Goal: Information Seeking & Learning: Find specific fact

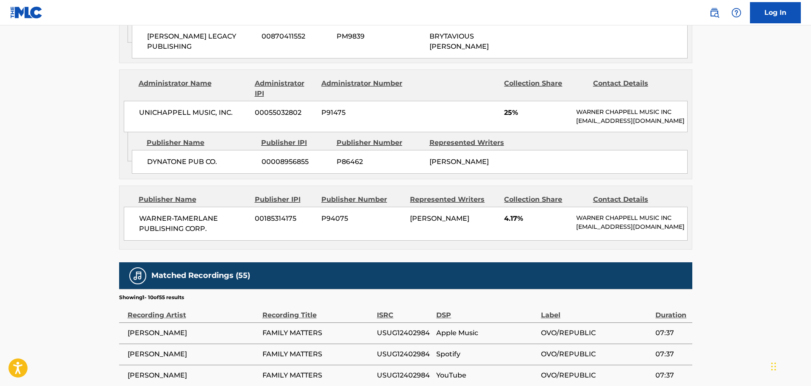
scroll to position [867, 0]
click at [710, 17] on img at bounding box center [715, 13] width 10 height 10
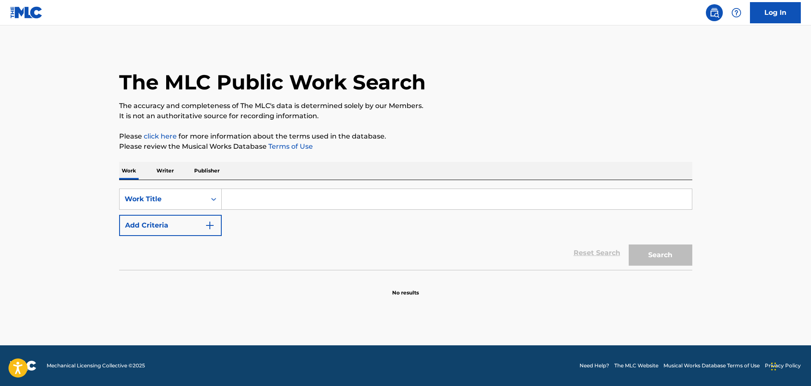
click at [372, 197] on input "Search Form" at bounding box center [457, 199] width 470 height 20
paste input "[GEOGRAPHIC_DATA]"
type input "[GEOGRAPHIC_DATA]"
paste input "25 Or 6 To 4"
type input "25 Or 6 To 4"
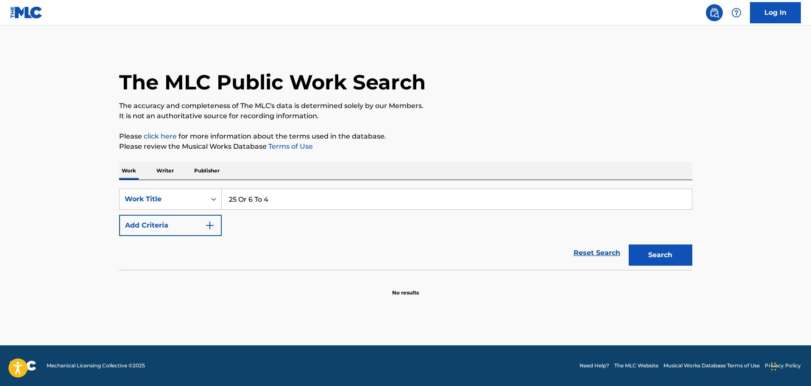
click at [665, 257] on button "Search" at bounding box center [661, 255] width 64 height 21
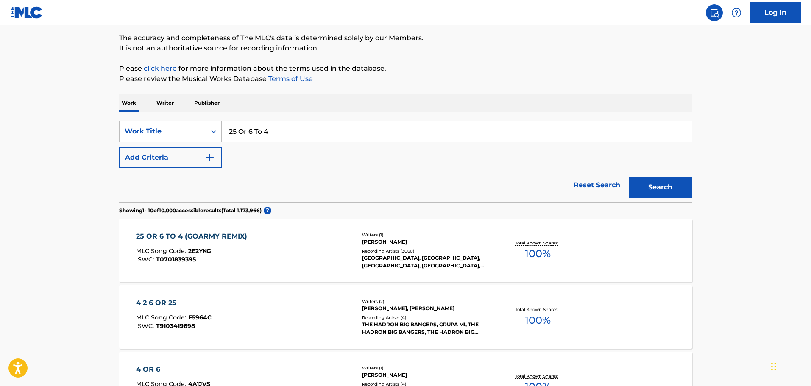
scroll to position [85, 0]
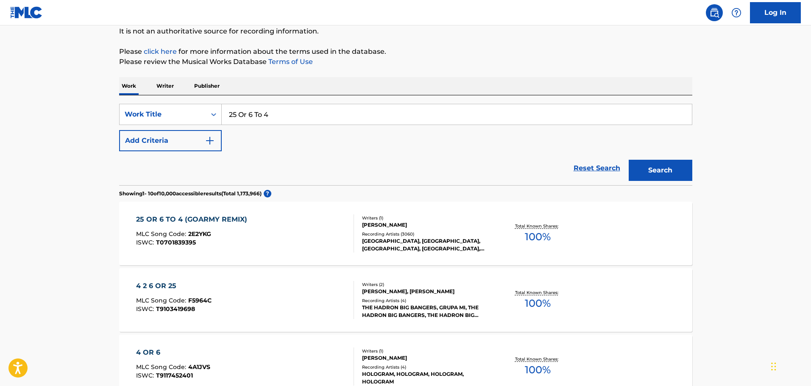
click at [341, 242] on div "25 OR 6 TO 4 (GOARMY REMIX) MLC Song Code : 2E2YKG ISWC : T0701839395" at bounding box center [245, 234] width 218 height 38
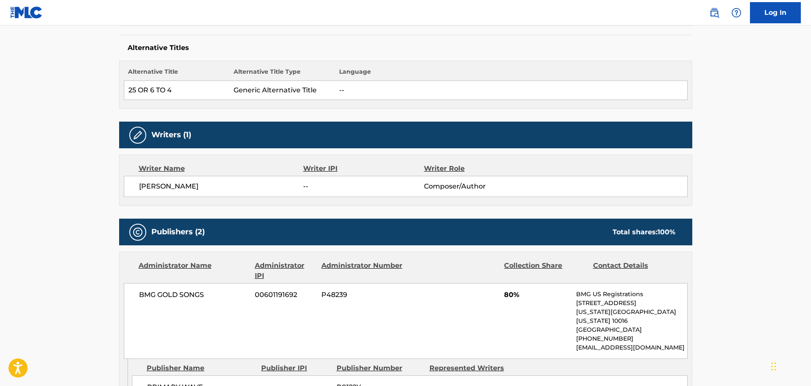
scroll to position [297, 0]
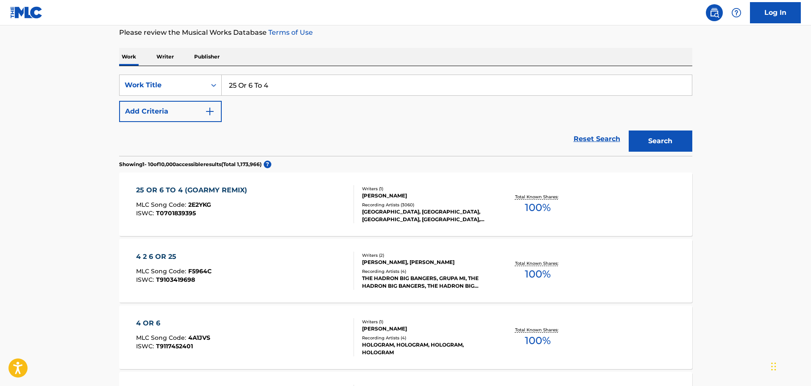
scroll to position [127, 0]
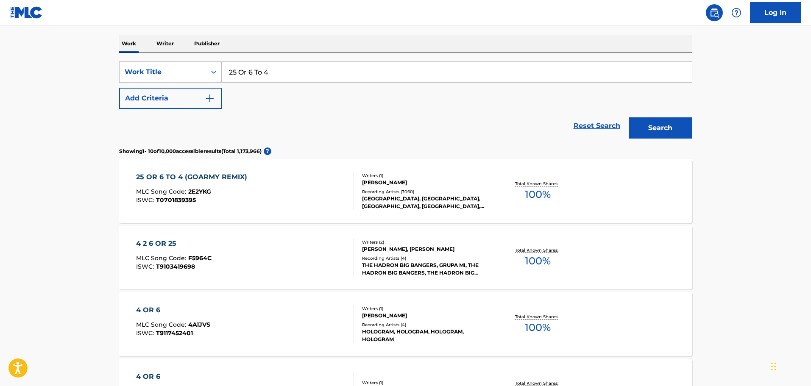
click at [285, 204] on div "25 OR 6 TO 4 (GOARMY REMIX) MLC Song Code : 2E2YKG ISWC : T0701839395" at bounding box center [245, 191] width 218 height 38
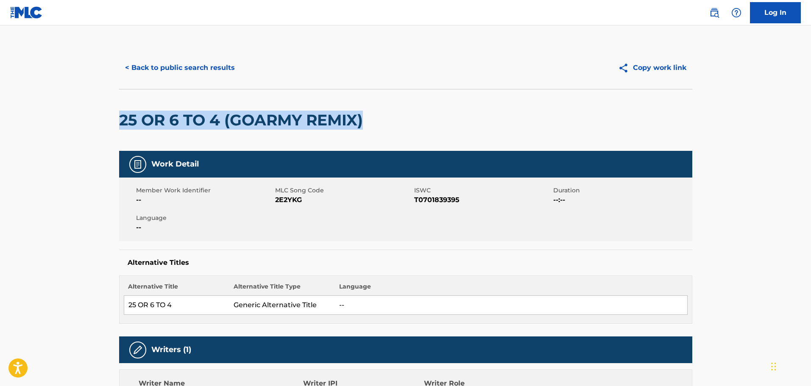
drag, startPoint x: 380, startPoint y: 121, endPoint x: 129, endPoint y: 119, distance: 251.5
click at [120, 121] on div "25 OR 6 TO 4 (GOARMY REMIX)" at bounding box center [405, 120] width 573 height 62
click at [221, 124] on h2 "25 OR 6 TO 4 (GOARMY REMIX)" at bounding box center [243, 120] width 248 height 19
drag, startPoint x: 219, startPoint y: 123, endPoint x: 109, endPoint y: 123, distance: 109.9
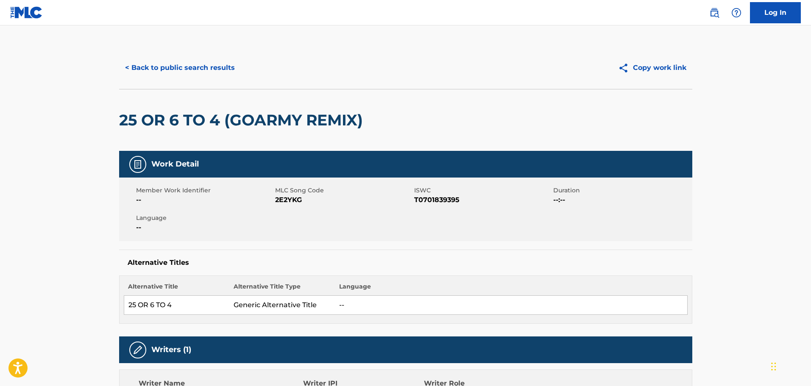
click at [371, 124] on div "25 OR 6 TO 4 (GOARMY REMIX)" at bounding box center [405, 120] width 573 height 62
